Goal: Navigation & Orientation: Find specific page/section

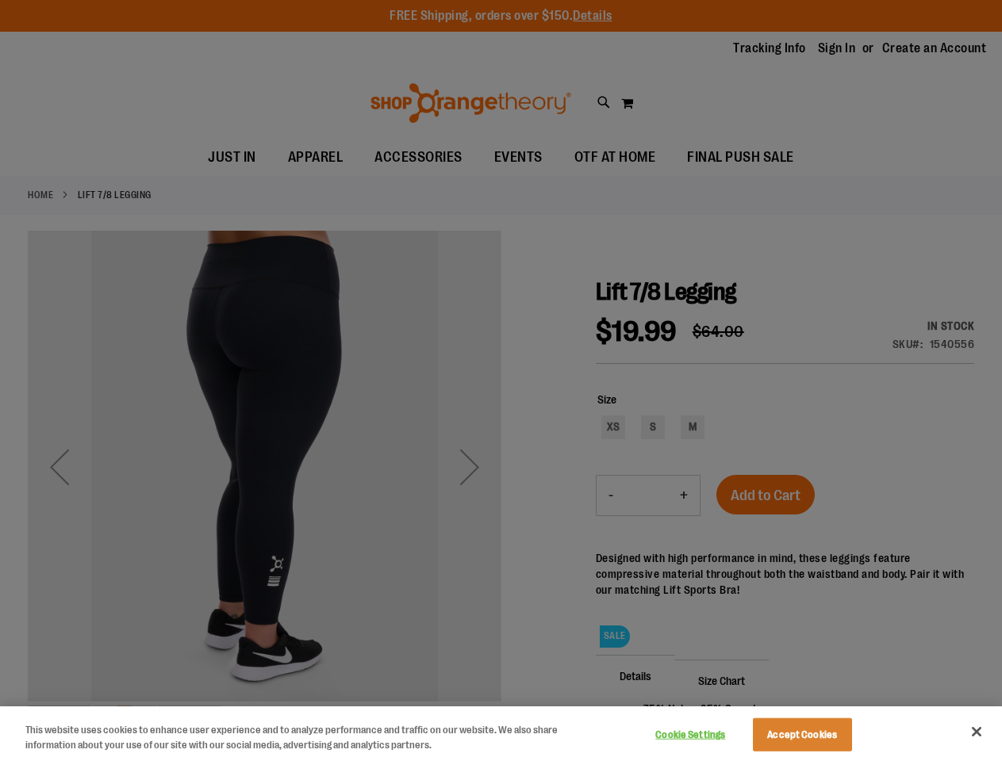
click at [500, 381] on div at bounding box center [501, 380] width 1002 height 761
click at [710, 735] on button "Cookie Settings" at bounding box center [690, 735] width 99 height 32
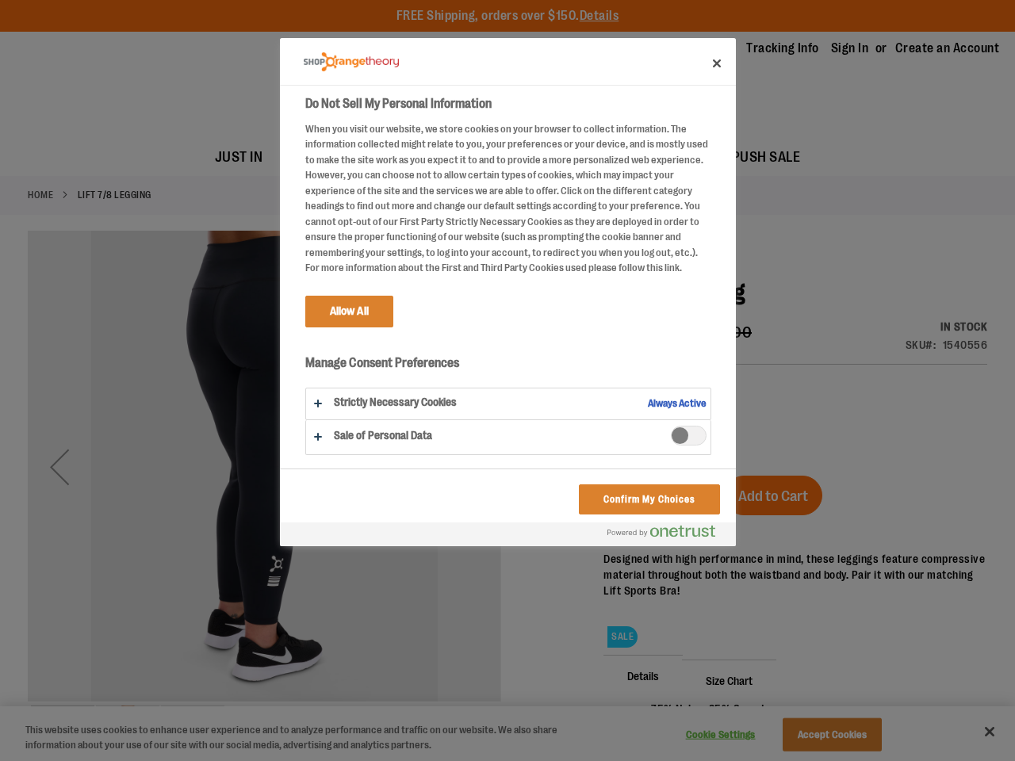
click at [822, 735] on div at bounding box center [507, 380] width 1015 height 761
click at [976, 732] on div at bounding box center [507, 380] width 1015 height 761
click at [830, 761] on html "Skip to Content The store will not work correctly when cookies are disabled. FR…" at bounding box center [507, 380] width 1015 height 761
